Goal: Task Accomplishment & Management: Complete application form

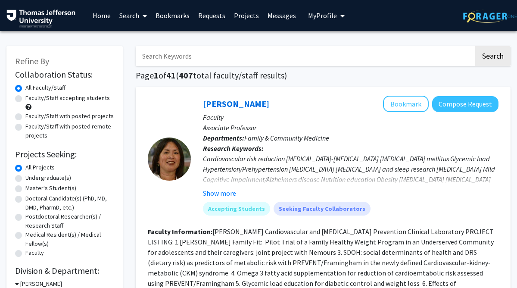
click at [177, 22] on link "Bookmarks" at bounding box center [172, 15] width 43 height 30
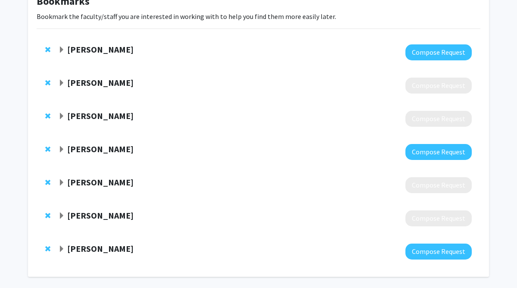
scroll to position [63, 0]
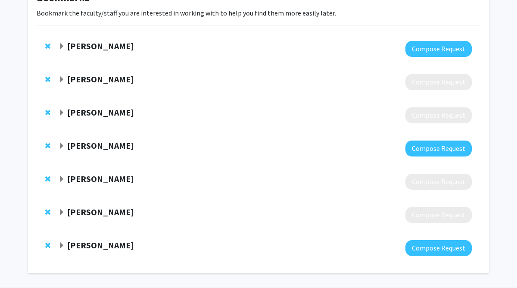
click at [78, 150] on strong "Katie Hunzinger" at bounding box center [100, 145] width 66 height 11
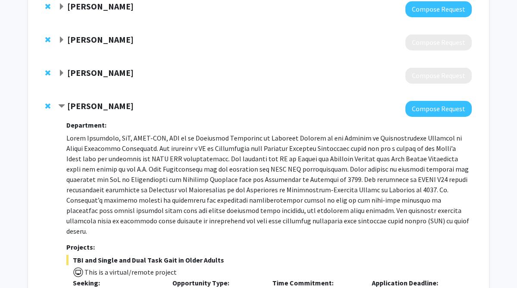
click at [91, 109] on strong "Katie Hunzinger" at bounding box center [100, 105] width 66 height 11
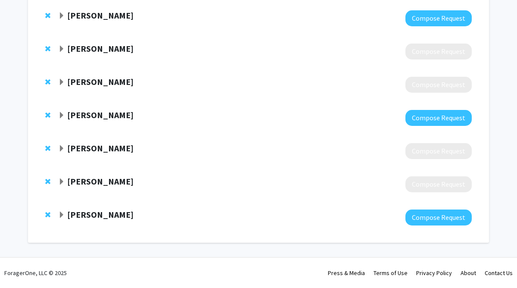
click at [88, 176] on strong "Manuel Covarrubius" at bounding box center [100, 181] width 66 height 11
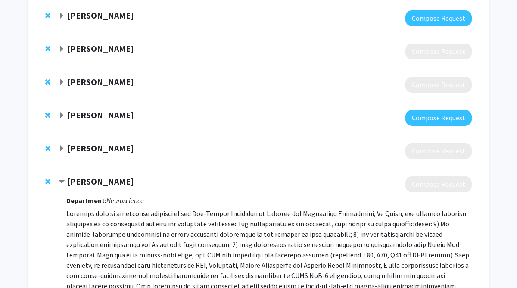
click at [88, 176] on strong "Manuel Covarrubius" at bounding box center [100, 181] width 66 height 11
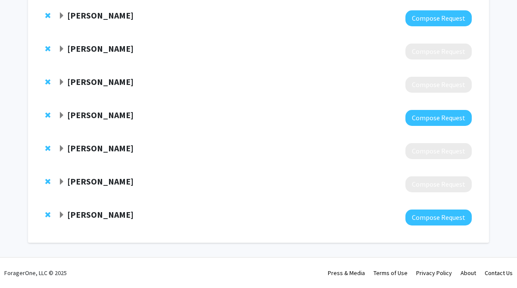
scroll to position [0, 0]
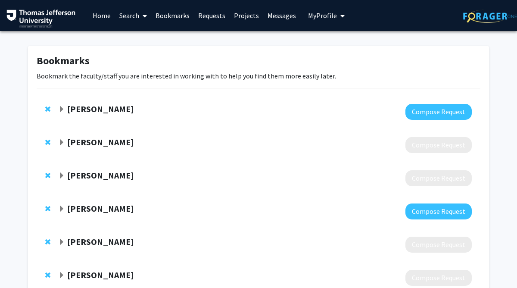
click at [141, 22] on span at bounding box center [143, 16] width 8 height 30
click at [138, 37] on span "Faculty/Staff" at bounding box center [146, 39] width 63 height 17
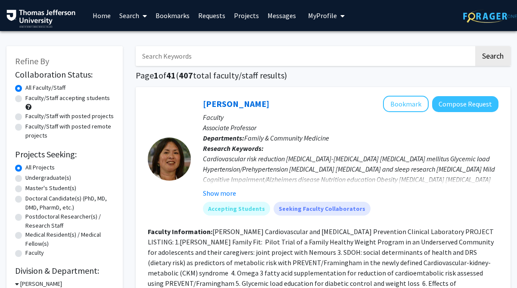
click at [161, 55] on input "Search Keywords" at bounding box center [305, 56] width 338 height 20
click at [475, 46] on button "Search" at bounding box center [492, 56] width 35 height 20
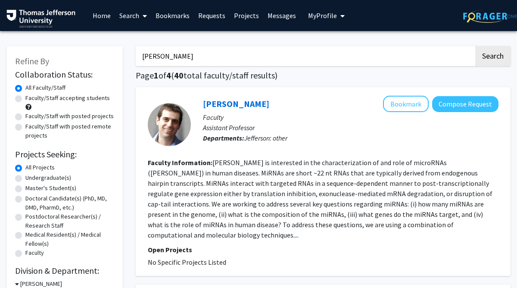
click at [196, 61] on input "eric shwenk" at bounding box center [305, 56] width 338 height 20
type input "e"
click at [188, 24] on link "Bookmarks" at bounding box center [172, 15] width 43 height 30
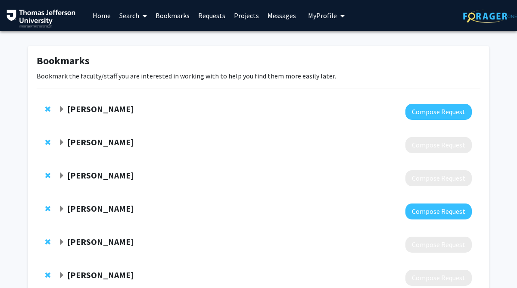
click at [88, 209] on strong "Katie Hunzinger" at bounding box center [100, 208] width 66 height 11
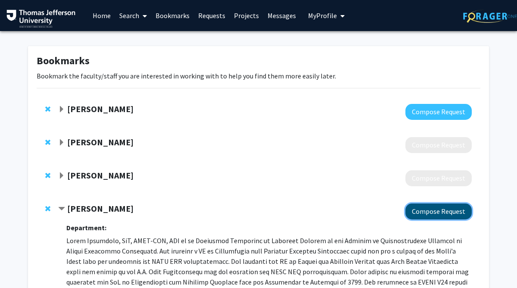
click at [450, 210] on button "Compose Request" at bounding box center [438, 211] width 66 height 16
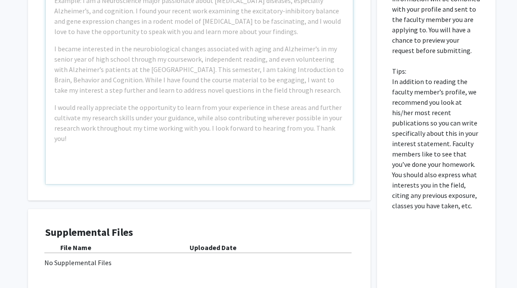
scroll to position [450, 0]
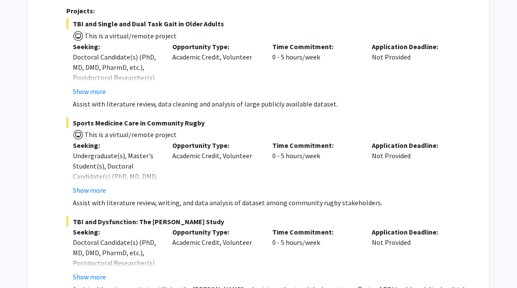
scroll to position [372, 0]
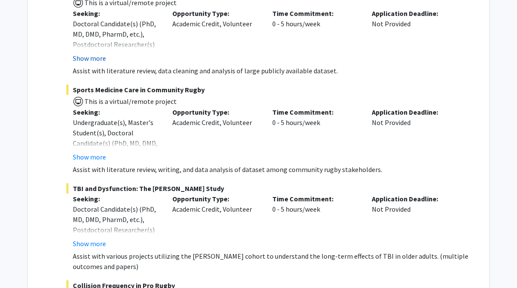
click at [96, 53] on button "Show more" at bounding box center [89, 58] width 33 height 10
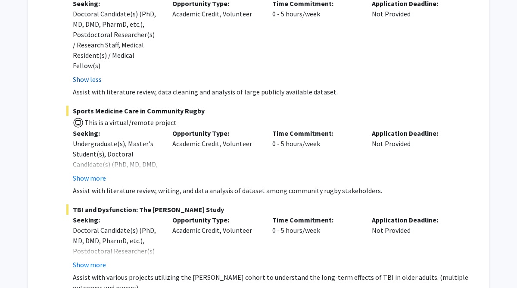
scroll to position [424, 0]
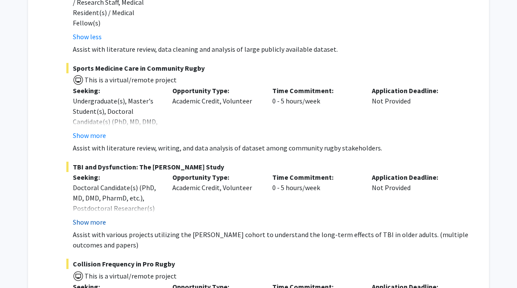
click at [87, 217] on button "Show more" at bounding box center [89, 222] width 33 height 10
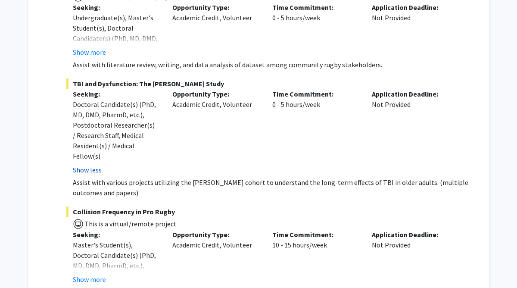
scroll to position [527, 0]
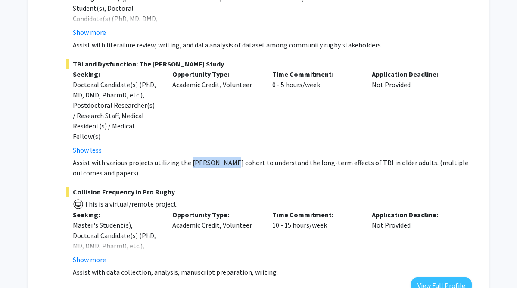
drag, startPoint x: 188, startPoint y: 151, endPoint x: 221, endPoint y: 152, distance: 33.2
click at [222, 157] on p "Assist with various projects utilizing the ARIC cohort to understand the long-t…" at bounding box center [272, 167] width 399 height 21
copy p "ARIC cohort"
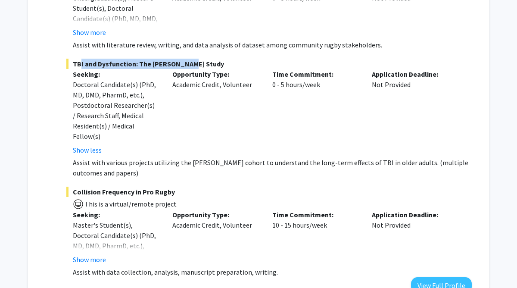
drag, startPoint x: 195, startPoint y: 53, endPoint x: 75, endPoint y: 52, distance: 119.8
click at [75, 59] on span "TBI and Dysfunction: The ARIC Study" at bounding box center [268, 64] width 405 height 10
click at [104, 59] on span "TBI and Dysfunction: The ARIC Study" at bounding box center [268, 64] width 405 height 10
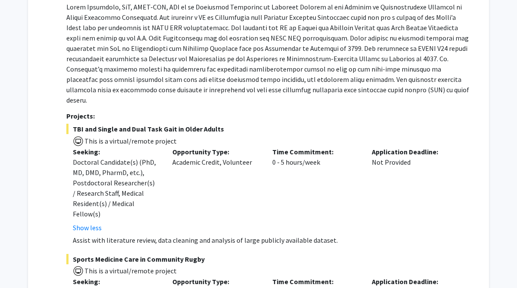
scroll to position [162, 0]
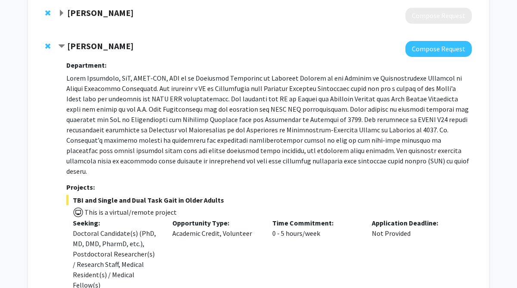
drag, startPoint x: 137, startPoint y: 49, endPoint x: 48, endPoint y: 49, distance: 89.2
copy div "Katie Hunzinger"
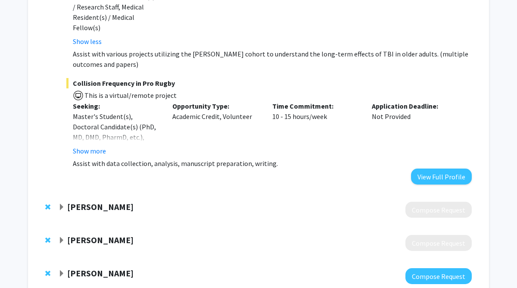
scroll to position [645, 0]
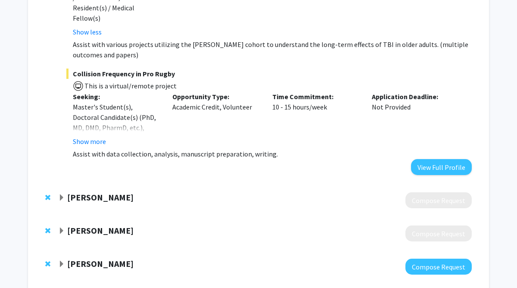
click at [94, 258] on strong "[PERSON_NAME]" at bounding box center [100, 263] width 66 height 11
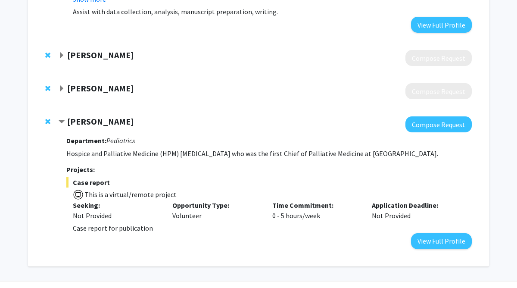
scroll to position [801, 0]
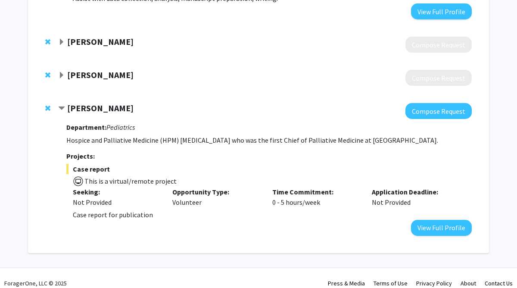
click at [106, 209] on p "Case report for publication" at bounding box center [272, 214] width 399 height 10
click at [100, 103] on strong "[PERSON_NAME]" at bounding box center [100, 108] width 66 height 11
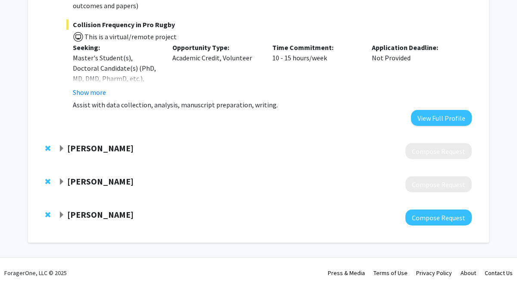
scroll to position [684, 0]
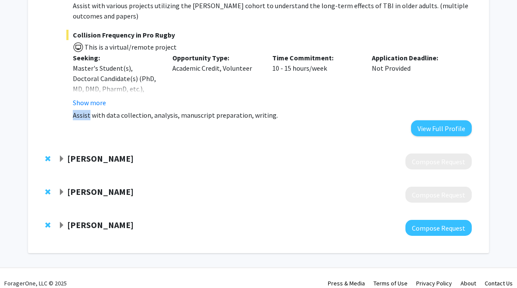
click at [100, 99] on div "Collision Frequency in Pro Rugby This is a virtual/remote project Seeking: Mast…" at bounding box center [268, 75] width 405 height 90
click at [88, 219] on strong "[PERSON_NAME]" at bounding box center [100, 224] width 66 height 11
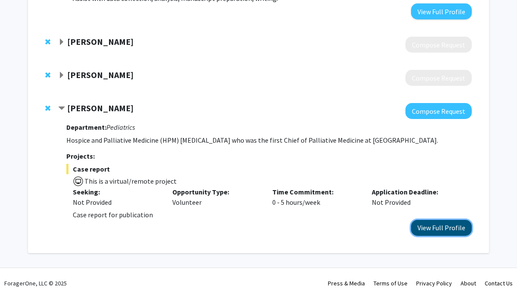
click at [449, 220] on button "View Full Profile" at bounding box center [441, 228] width 61 height 16
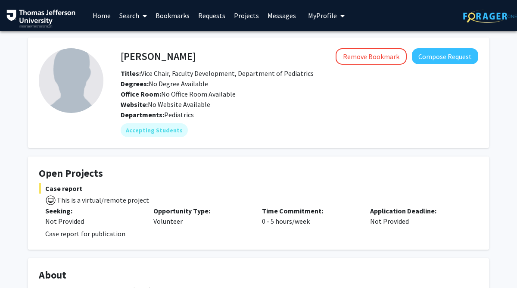
scroll to position [594, 0]
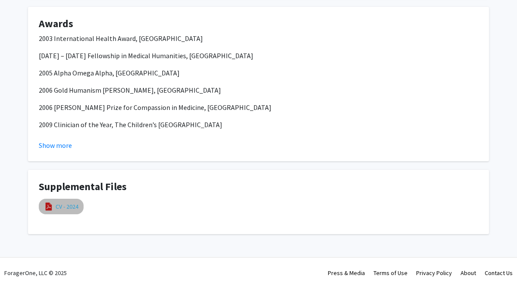
click at [73, 203] on link "CV - 2024" at bounding box center [67, 206] width 23 height 9
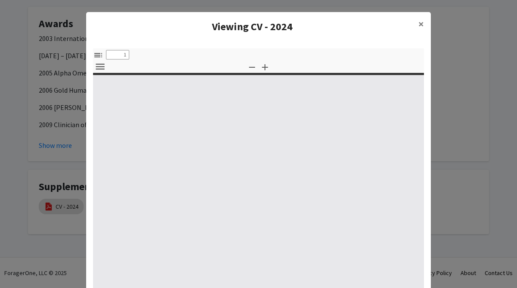
type input "0"
select select "custom"
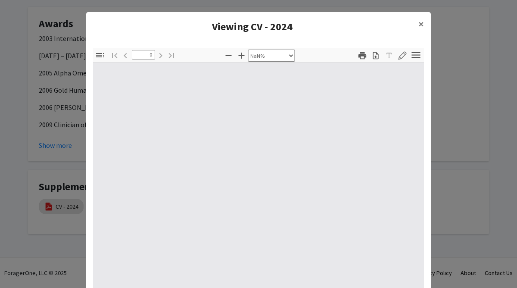
type input "1"
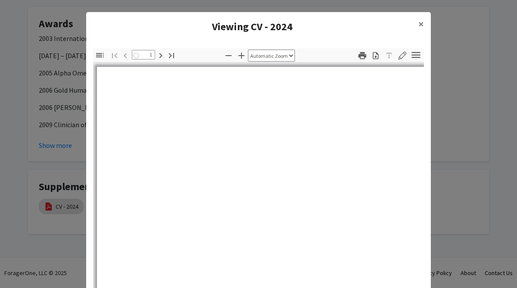
select select "auto"
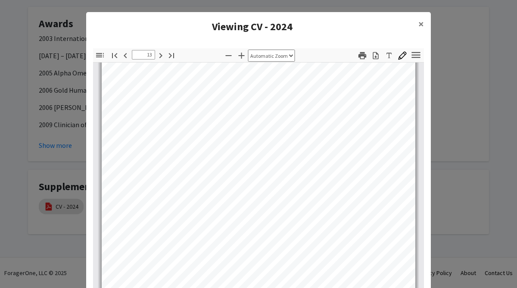
scroll to position [5067, 0]
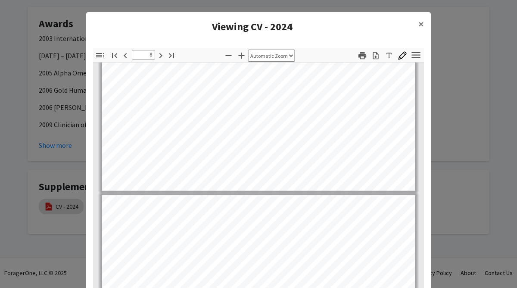
type input "7"
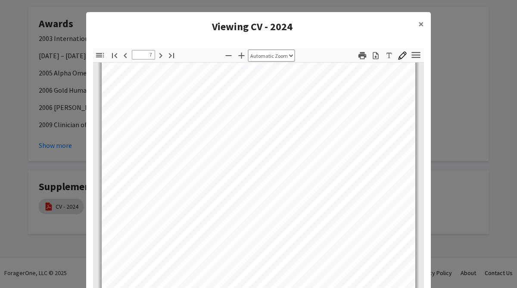
scroll to position [2563, 0]
click at [433, 22] on modal-container "Viewing CV - 2024 × Thumbnails Document Outline Attachments Layers Current Outl…" at bounding box center [258, 144] width 517 height 288
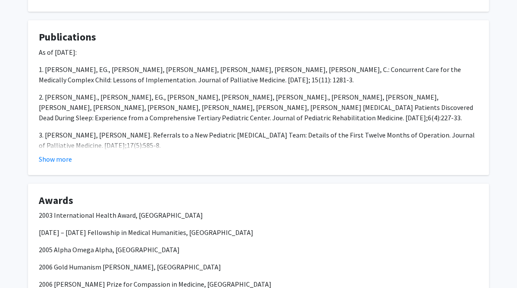
scroll to position [0, 0]
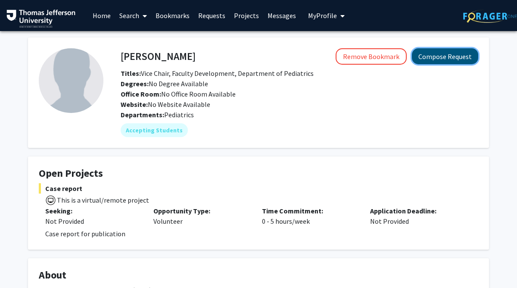
click at [445, 61] on button "Compose Request" at bounding box center [445, 56] width 66 height 16
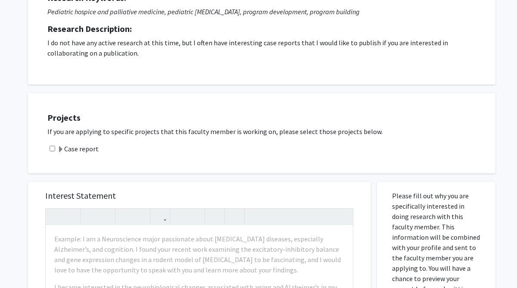
scroll to position [153, 0]
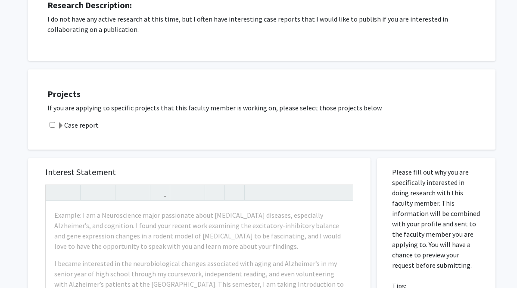
click at [58, 122] on span at bounding box center [60, 125] width 7 height 7
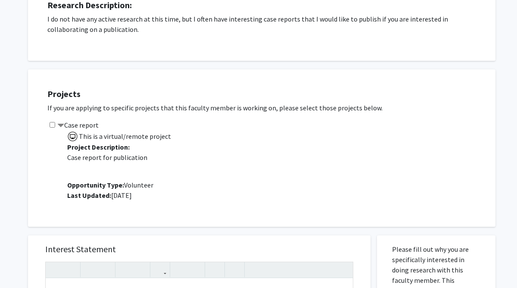
click at [53, 122] on input "checkbox" at bounding box center [53, 125] width 6 height 6
checkbox input "true"
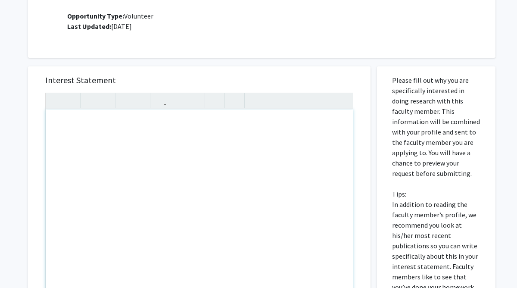
scroll to position [270, 0]
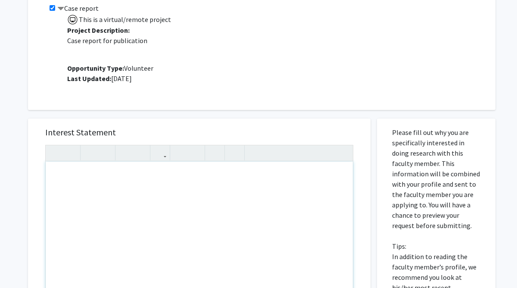
click at [240, 68] on p "This is a virtual/remote project Project Description: Case report for publicati…" at bounding box center [277, 48] width 420 height 70
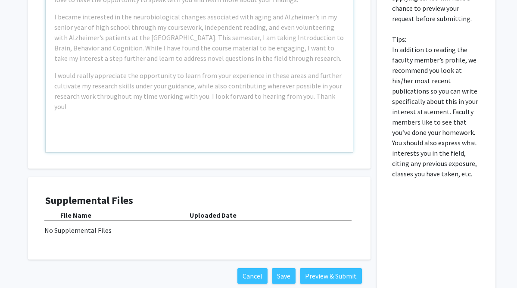
scroll to position [486, 0]
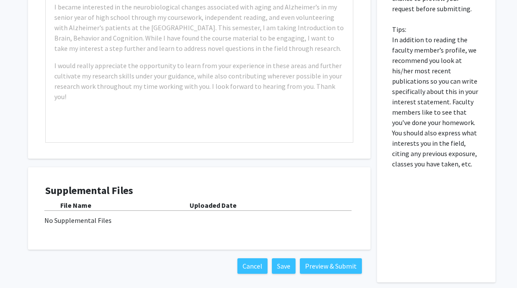
click at [138, 215] on div "No Supplemental Files" at bounding box center [199, 220] width 310 height 10
click at [227, 203] on b "Uploaded Date" at bounding box center [213, 205] width 47 height 9
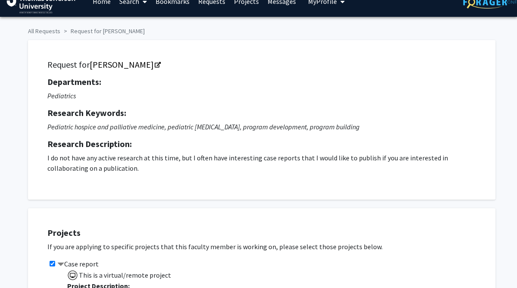
scroll to position [0, 0]
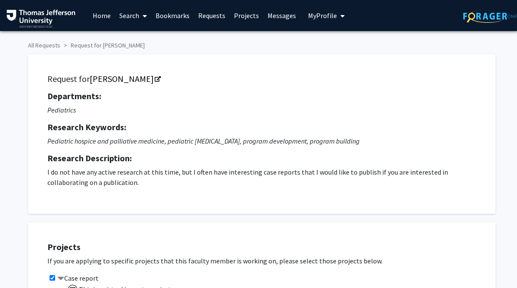
click at [313, 20] on button "My Profile" at bounding box center [327, 15] width 42 height 31
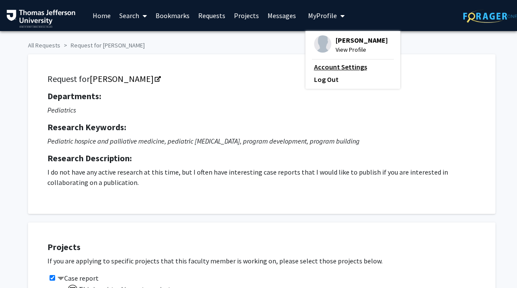
click at [337, 72] on link "Account Settings" at bounding box center [353, 67] width 78 height 10
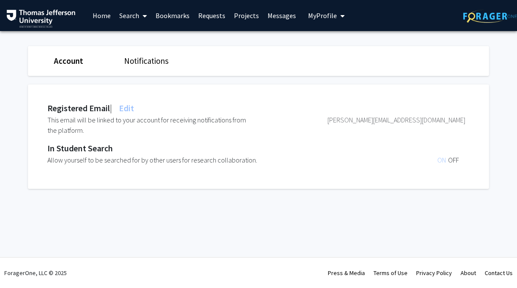
click at [63, 56] on link "Account" at bounding box center [68, 61] width 29 height 10
click at [67, 65] on link "Account" at bounding box center [68, 61] width 29 height 10
click at [104, 13] on link "Home" at bounding box center [101, 15] width 27 height 30
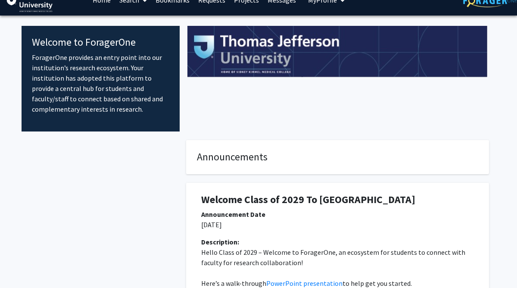
scroll to position [65, 0]
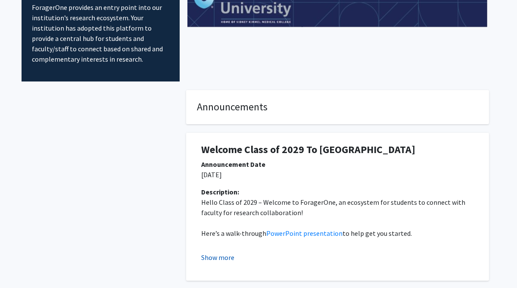
click at [228, 256] on button "Show more" at bounding box center [217, 257] width 33 height 10
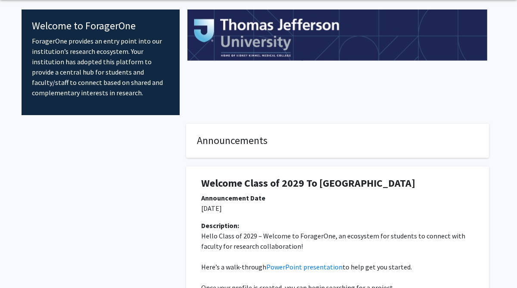
scroll to position [0, 0]
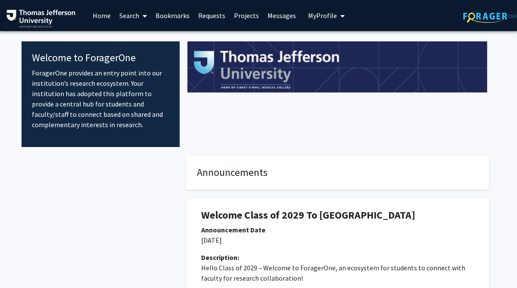
click at [99, 16] on link "Home" at bounding box center [101, 15] width 27 height 30
click at [139, 17] on link "Search" at bounding box center [133, 15] width 36 height 30
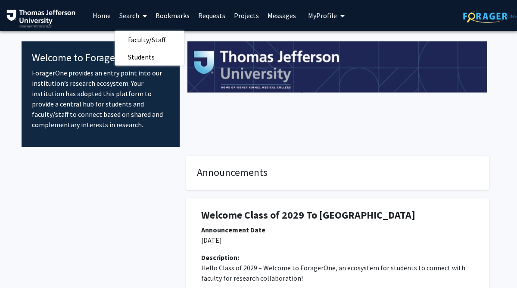
click at [240, 16] on link "Projects" at bounding box center [247, 15] width 34 height 30
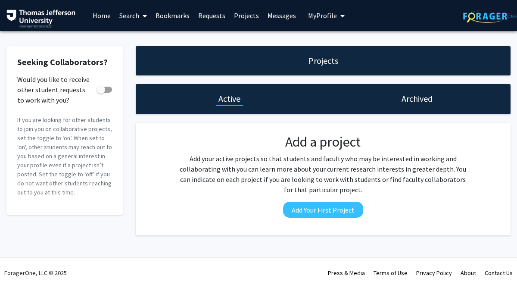
click at [291, 16] on link "Messages" at bounding box center [281, 15] width 37 height 30
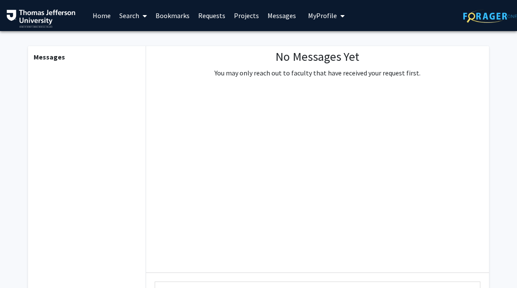
click at [234, 14] on link "Projects" at bounding box center [247, 15] width 34 height 30
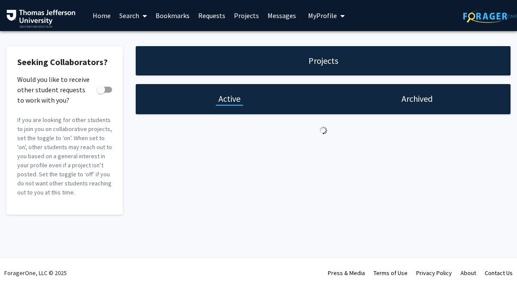
click at [205, 14] on link "Requests" at bounding box center [212, 15] width 36 height 30
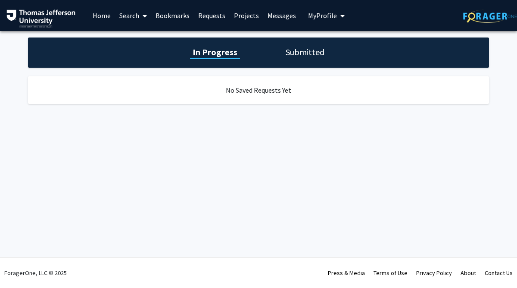
click at [262, 80] on div "No Saved Requests Yet" at bounding box center [258, 90] width 461 height 28
click at [306, 48] on h1 "Submitted" at bounding box center [305, 52] width 44 height 12
click at [268, 18] on link "Messages" at bounding box center [281, 15] width 37 height 30
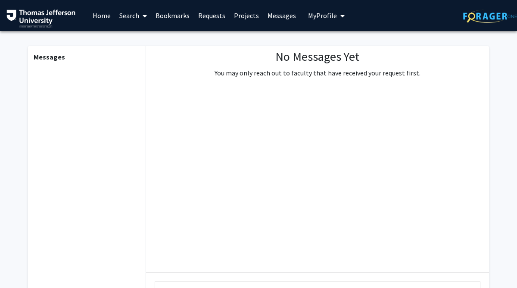
click at [321, 23] on button "My Profile" at bounding box center [327, 15] width 42 height 31
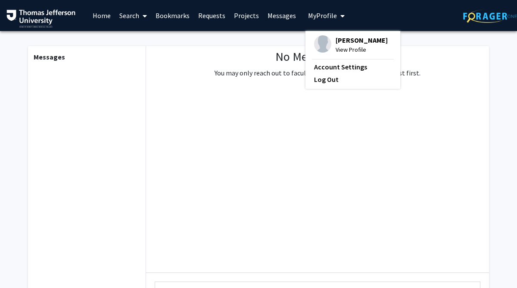
click at [341, 45] on span "[PERSON_NAME]" at bounding box center [362, 39] width 52 height 9
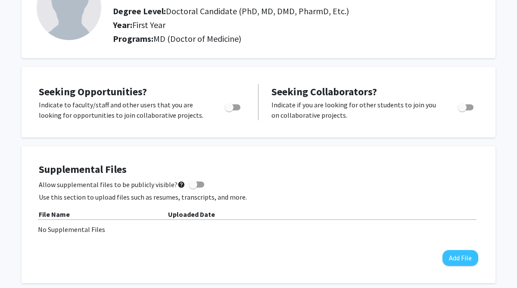
scroll to position [109, 0]
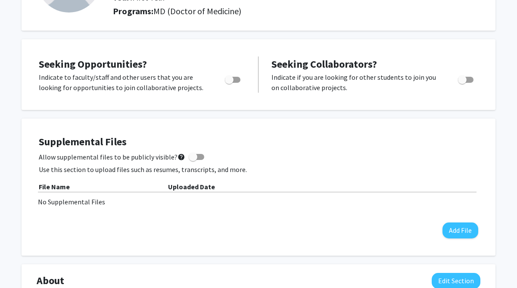
click at [234, 83] on span "Toggle" at bounding box center [229, 79] width 9 height 9
click at [229, 83] on input "Are you actively seeking opportunities?" at bounding box center [229, 83] width 0 height 0
checkbox input "true"
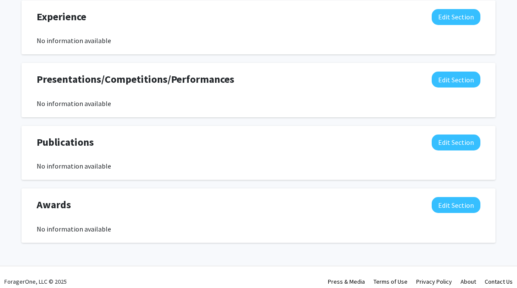
scroll to position [570, 0]
